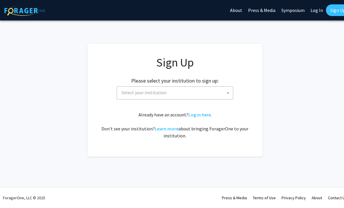
click at [219, 77] on div "Please select your institution to sign up: [GEOGRAPHIC_DATA] [GEOGRAPHIC_DATA] …" at bounding box center [175, 86] width 160 height 28
click at [214, 91] on span "Select your institution" at bounding box center [176, 92] width 114 height 12
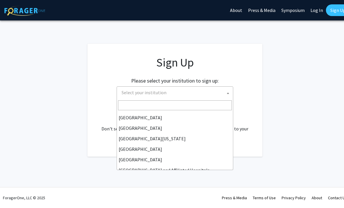
scroll to position [42, 0]
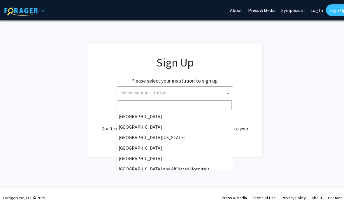
select select "12"
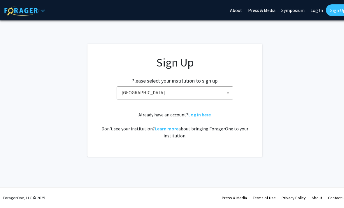
click at [200, 115] on link "Log in here" at bounding box center [199, 115] width 22 height 6
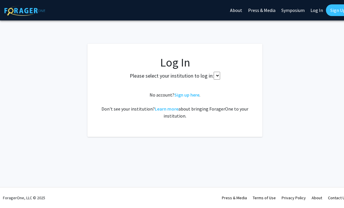
select select
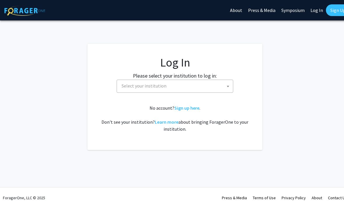
click at [193, 108] on link "Sign up here" at bounding box center [186, 108] width 25 height 6
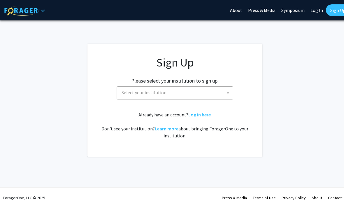
click at [217, 93] on span "Select your institution" at bounding box center [176, 92] width 114 height 12
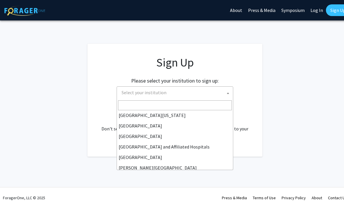
scroll to position [66, 0]
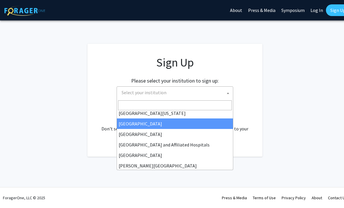
select select "12"
